Goal: Task Accomplishment & Management: Manage account settings

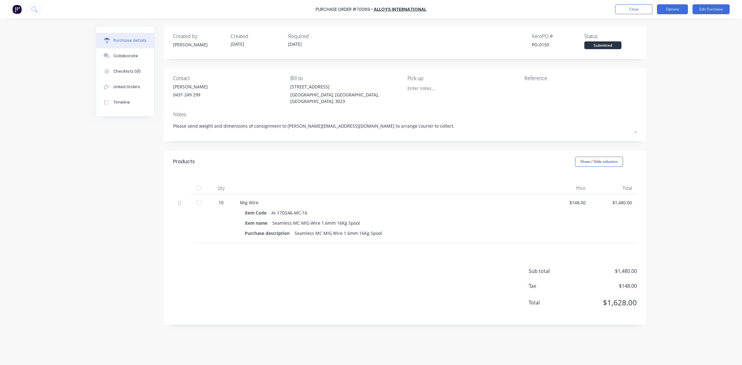
click at [661, 11] on button "Options" at bounding box center [672, 9] width 31 height 10
click at [670, 58] on div "Duplicate" at bounding box center [659, 62] width 48 height 9
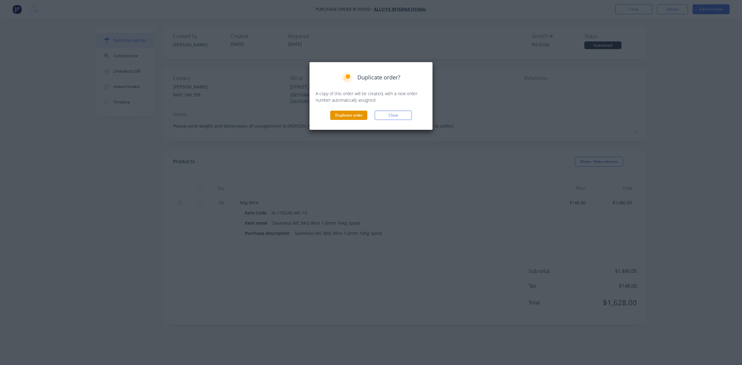
click at [361, 116] on button "Duplicate order" at bounding box center [348, 115] width 37 height 9
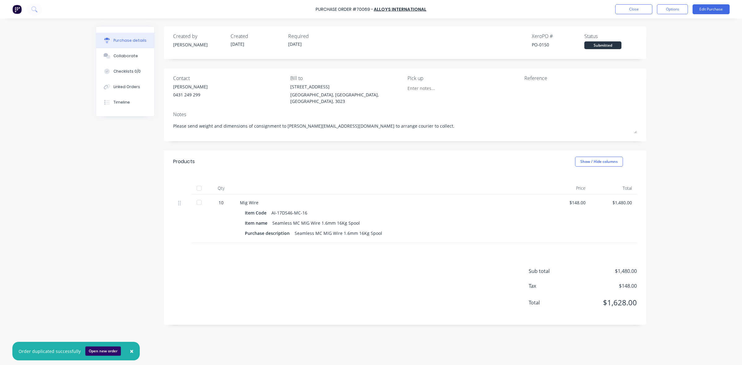
click at [95, 353] on button "Open new order" at bounding box center [103, 351] width 36 height 9
type textarea "x"
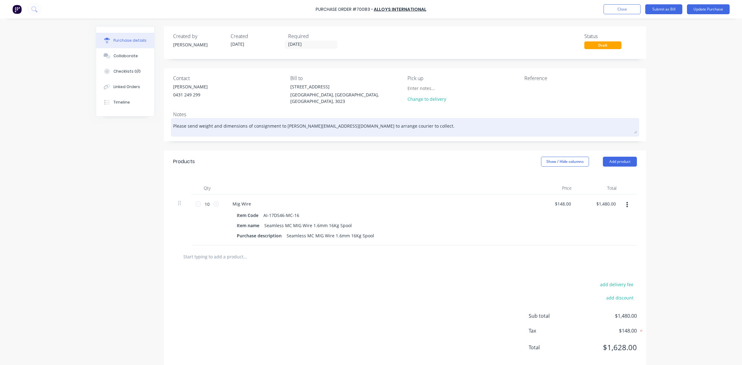
drag, startPoint x: 275, startPoint y: 124, endPoint x: 243, endPoint y: 126, distance: 31.6
click at [243, 126] on textarea "Please send weight and dimensions of consignment to [PERSON_NAME][EMAIL_ADDRESS…" at bounding box center [405, 127] width 464 height 14
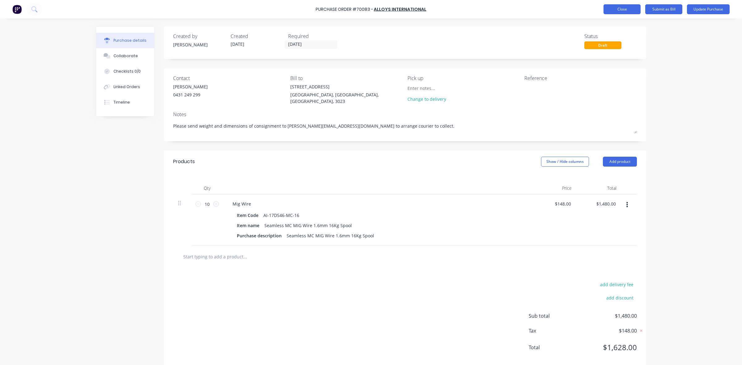
click at [620, 11] on button "Close" at bounding box center [622, 9] width 37 height 10
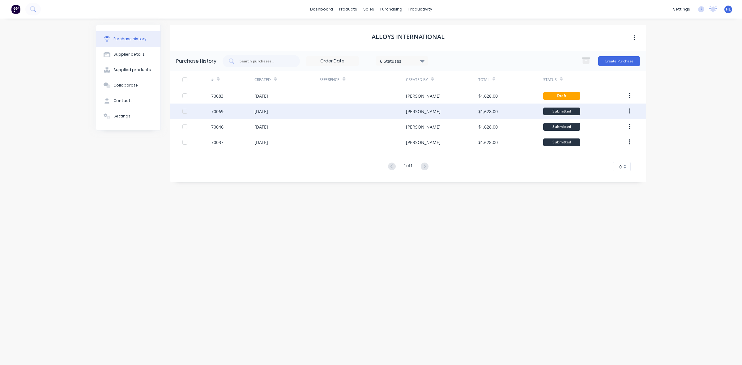
click at [301, 110] on div "[DATE]" at bounding box center [287, 111] width 65 height 15
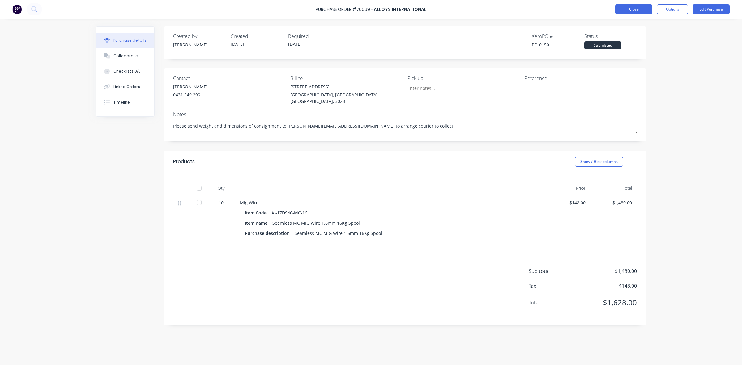
click at [639, 8] on button "Close" at bounding box center [633, 9] width 37 height 10
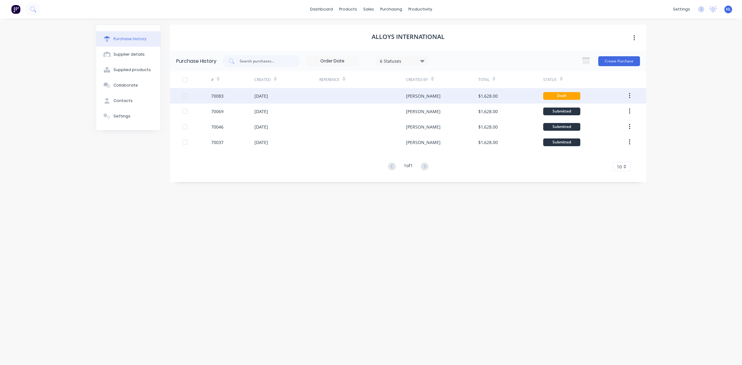
click at [231, 100] on div "70083" at bounding box center [232, 95] width 43 height 15
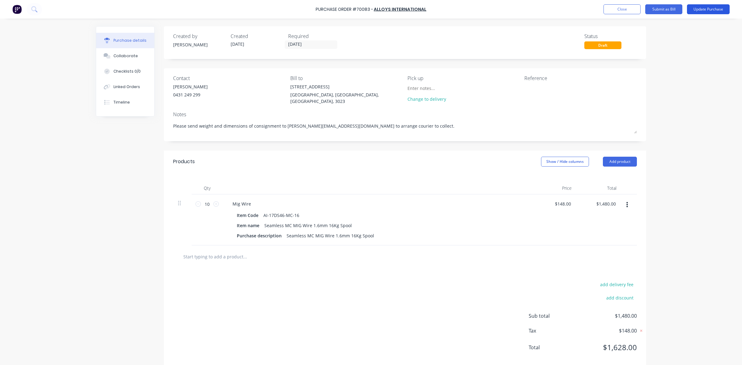
click at [711, 10] on button "Update Purchase" at bounding box center [708, 9] width 43 height 10
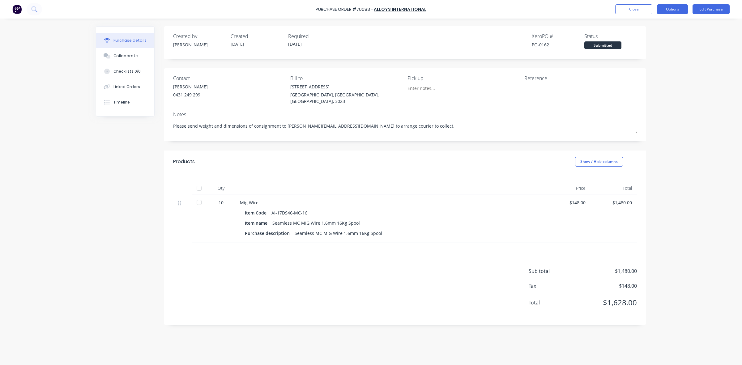
click at [675, 9] on button "Options" at bounding box center [672, 9] width 31 height 10
click at [670, 26] on div "Print / Email" at bounding box center [659, 25] width 48 height 9
click at [662, 39] on div "With pricing" at bounding box center [659, 37] width 48 height 9
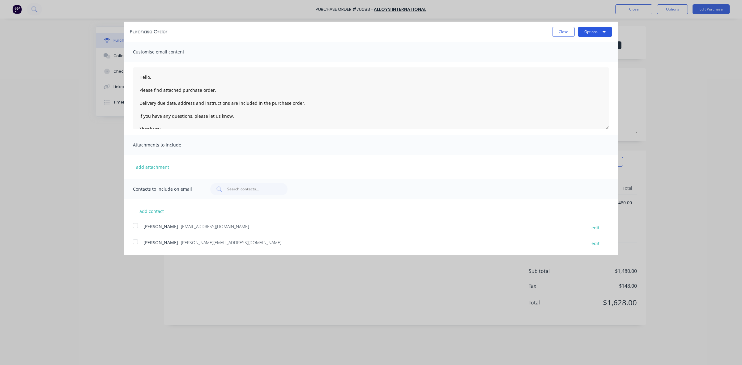
click at [599, 33] on button "Options" at bounding box center [595, 32] width 34 height 10
click at [596, 50] on div "Print" at bounding box center [583, 47] width 48 height 9
type textarea "x"
click at [149, 79] on textarea "Hello, Please find attached purchase order. Delivery due date, address and inst…" at bounding box center [371, 98] width 476 height 62
drag, startPoint x: 204, startPoint y: 104, endPoint x: 132, endPoint y: 103, distance: 71.5
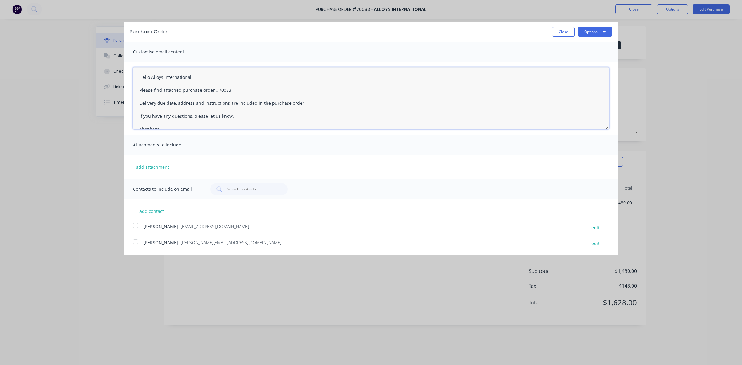
click at [132, 103] on div "Hello Alloys International, Please find attached purchase order #70083. Deliver…" at bounding box center [371, 98] width 495 height 73
click at [138, 116] on textarea "Hello Alloys International, Please find attached purchase order #70083. Instruc…" at bounding box center [371, 98] width 476 height 62
click at [256, 96] on textarea "Hello Alloys International, Please find attached purchase order #70083. Instruc…" at bounding box center [371, 98] width 476 height 62
click at [256, 83] on textarea "Hello Alloys International, Please find attached purchase order #70083. Instruc…" at bounding box center [371, 98] width 476 height 62
click at [243, 114] on textarea "Hello Alloys International, Please find attached purchase order #70083. Instruc…" at bounding box center [371, 98] width 476 height 62
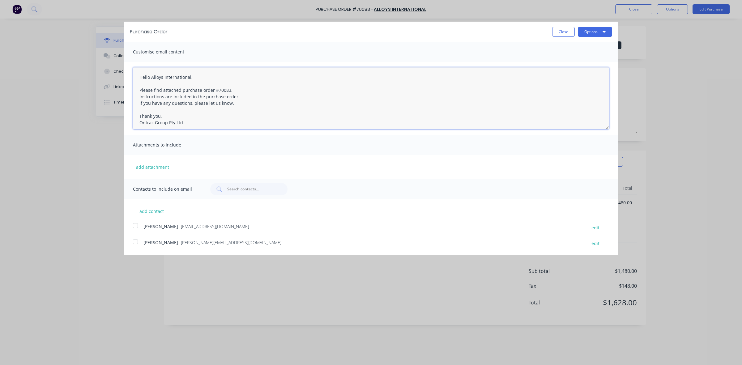
click at [254, 105] on textarea "Hello Alloys International, Please find attached purchase order #70083. Instruc…" at bounding box center [371, 98] width 476 height 62
click at [269, 92] on textarea "Hello Alloys International, Please find attached purchase order #70083. Instruc…" at bounding box center [371, 98] width 476 height 62
click at [220, 79] on textarea "Hello Alloys International, Please find attached purchase order #70083. Instruc…" at bounding box center [371, 98] width 476 height 62
click at [236, 101] on textarea "Hello Alloys International, Please find attached purchase order #70083. Instruc…" at bounding box center [371, 98] width 476 height 62
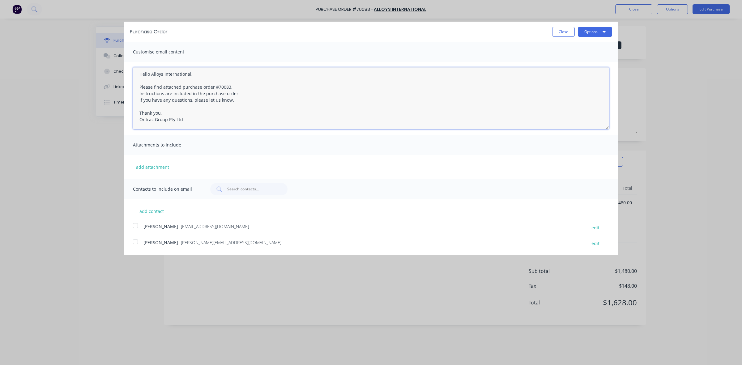
click at [135, 101] on textarea "Hello Alloys International, Please find attached purchase order #70083. Instruc…" at bounding box center [371, 98] width 476 height 62
click at [140, 101] on textarea "Hello Alloys International, Please find attached purchase order #70083. Instruc…" at bounding box center [371, 98] width 476 height 62
click at [238, 96] on textarea "Hello Alloys International, Please find attached purchase order #70083. Instruc…" at bounding box center [371, 98] width 476 height 62
click at [365, 97] on textarea "Hello Alloys International, Please find attached purchase order #70083. Instruc…" at bounding box center [371, 98] width 476 height 62
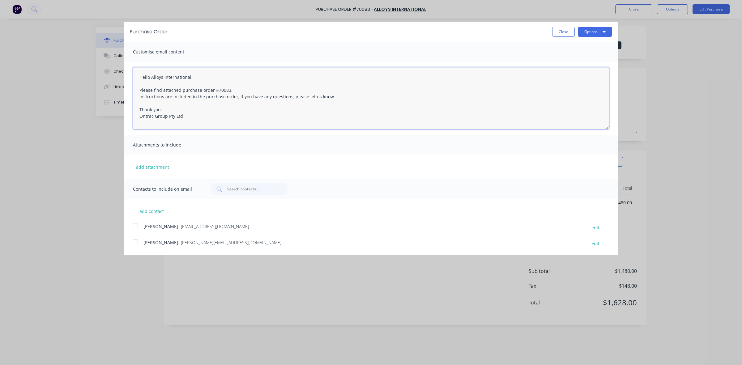
click at [344, 109] on textarea "Hello Alloys International, Please find attached purchase order #70083. Instruc…" at bounding box center [371, 98] width 476 height 62
click at [350, 104] on textarea "Hello Alloys International, Please find attached purchase order #70083. Instruc…" at bounding box center [371, 98] width 476 height 62
click at [135, 226] on div at bounding box center [135, 226] width 12 height 12
click at [135, 242] on div at bounding box center [135, 242] width 12 height 12
click at [221, 82] on textarea "Hello Alloys International, Please find attached purchase order #70083. Instruc…" at bounding box center [371, 98] width 476 height 62
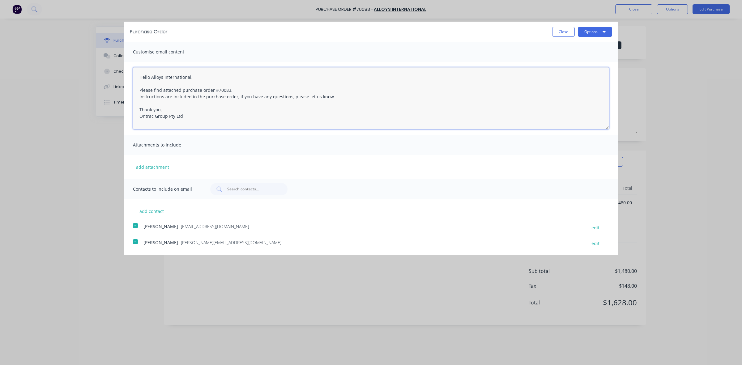
click at [221, 73] on textarea "Hello Alloys International, Please find attached purchase order #70083. Instruc…" at bounding box center [371, 98] width 476 height 62
click at [228, 92] on textarea "Hello Alloys International, Please find attached purchase order #70083. Instruc…" at bounding box center [371, 98] width 476 height 62
click at [351, 102] on textarea "Hello Alloys International, Please find attached purchase order #70083. Instruc…" at bounding box center [371, 98] width 476 height 62
click at [364, 98] on textarea "Hello Alloys International, Please find attached purchase order #70083. Instruc…" at bounding box center [371, 98] width 476 height 62
click at [375, 92] on textarea "Hello Alloys International, Please find attached purchase order #70083. Instruc…" at bounding box center [371, 98] width 476 height 62
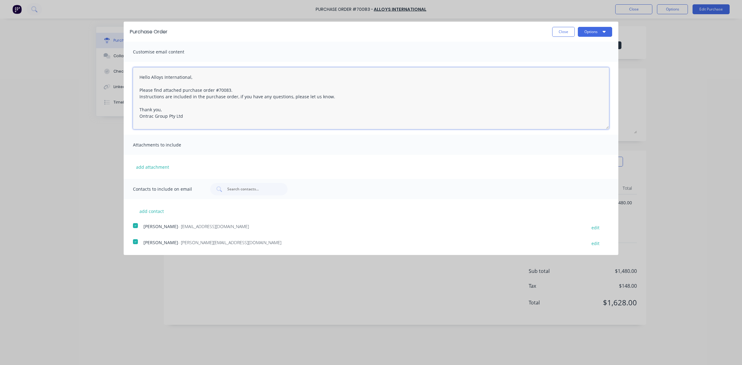
click at [340, 78] on textarea "Hello Alloys International, Please find attached purchase order #70083. Instruc…" at bounding box center [371, 98] width 476 height 62
click at [341, 83] on textarea "Hello Alloys International, Please find attached purchase order #70083. Instruc…" at bounding box center [371, 98] width 476 height 62
type textarea "Hello Alloys International, Please find attached purchase order #70083. Instruc…"
click at [603, 34] on button "Options" at bounding box center [595, 32] width 34 height 10
click at [596, 60] on div "Email" at bounding box center [583, 59] width 48 height 9
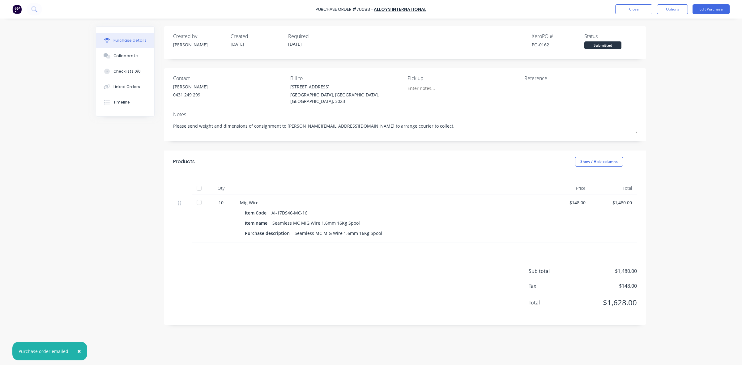
click at [77, 352] on span "×" at bounding box center [79, 351] width 4 height 9
type textarea "x"
click at [84, 265] on div "Purchase Order #70083 - Alloys International Close Options Edit Purchase Purcha…" at bounding box center [371, 182] width 742 height 365
click at [630, 7] on button "Close" at bounding box center [633, 9] width 37 height 10
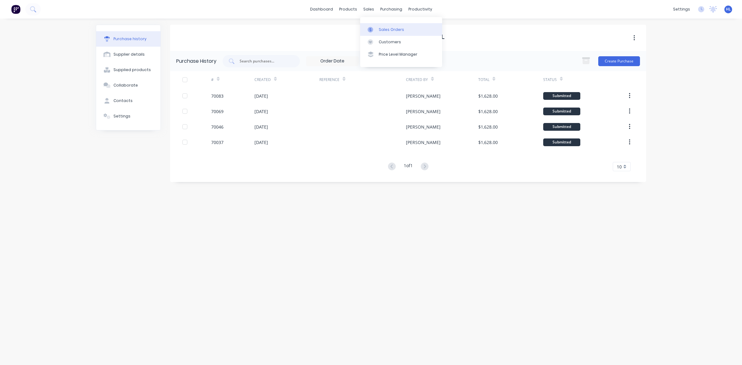
click at [381, 30] on div "Sales Orders" at bounding box center [391, 30] width 25 height 6
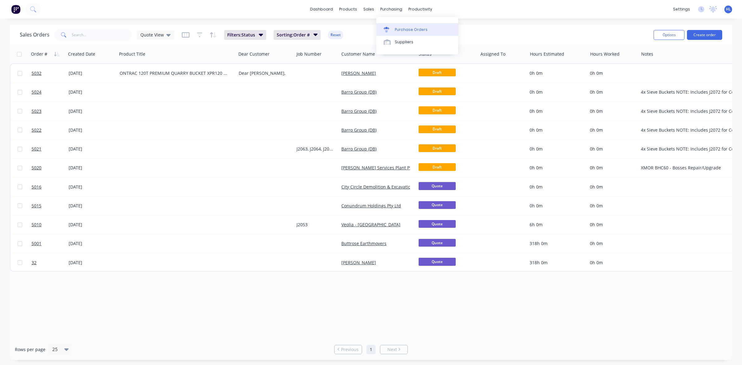
click at [402, 29] on div "Purchase Orders" at bounding box center [411, 30] width 33 height 6
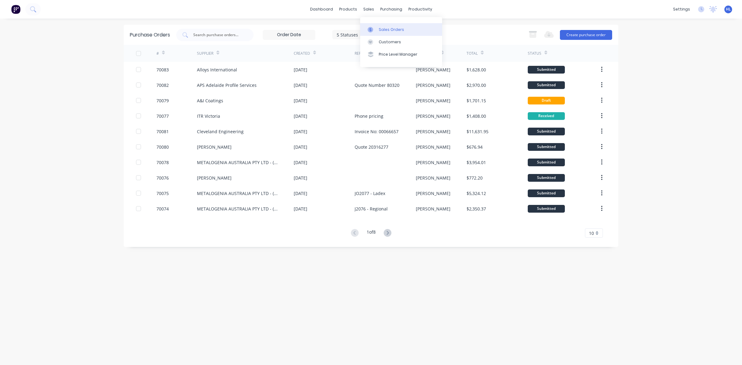
click at [378, 30] on link "Sales Orders" at bounding box center [401, 29] width 82 height 12
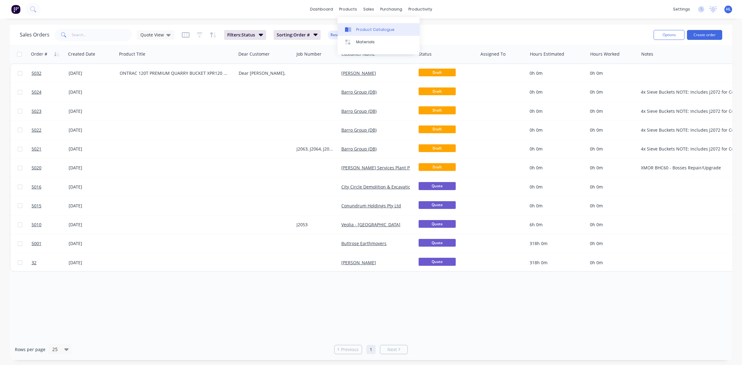
click at [376, 27] on div "Product Catalogue" at bounding box center [375, 30] width 38 height 6
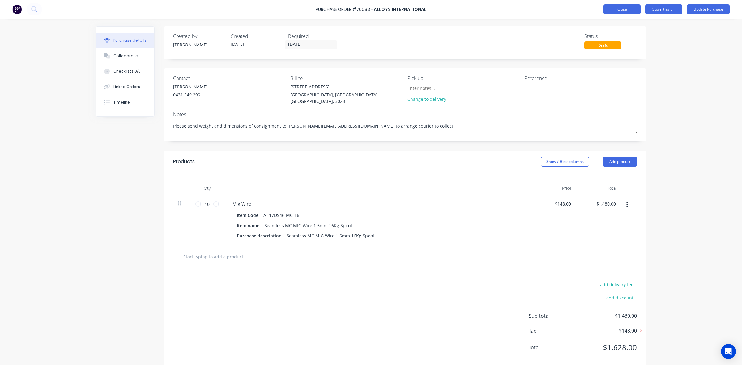
click at [628, 11] on button "Close" at bounding box center [622, 9] width 37 height 10
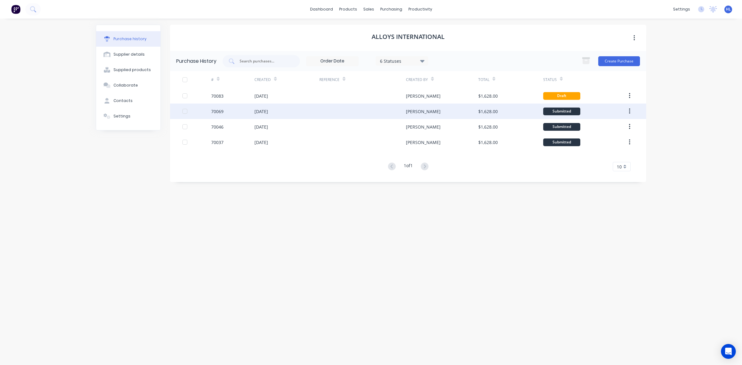
click at [298, 115] on div "[DATE]" at bounding box center [287, 111] width 65 height 15
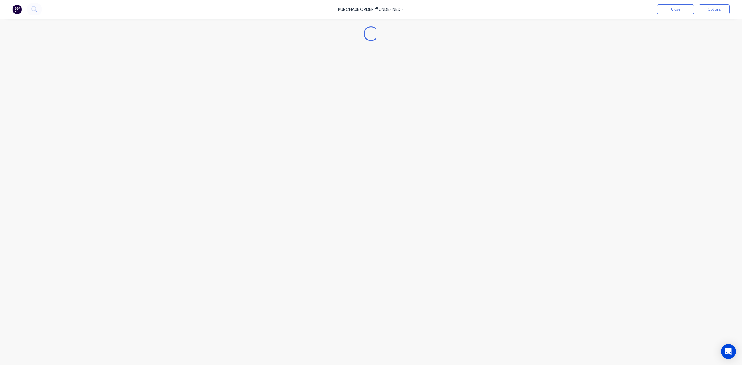
type textarea "x"
